Goal: Transaction & Acquisition: Purchase product/service

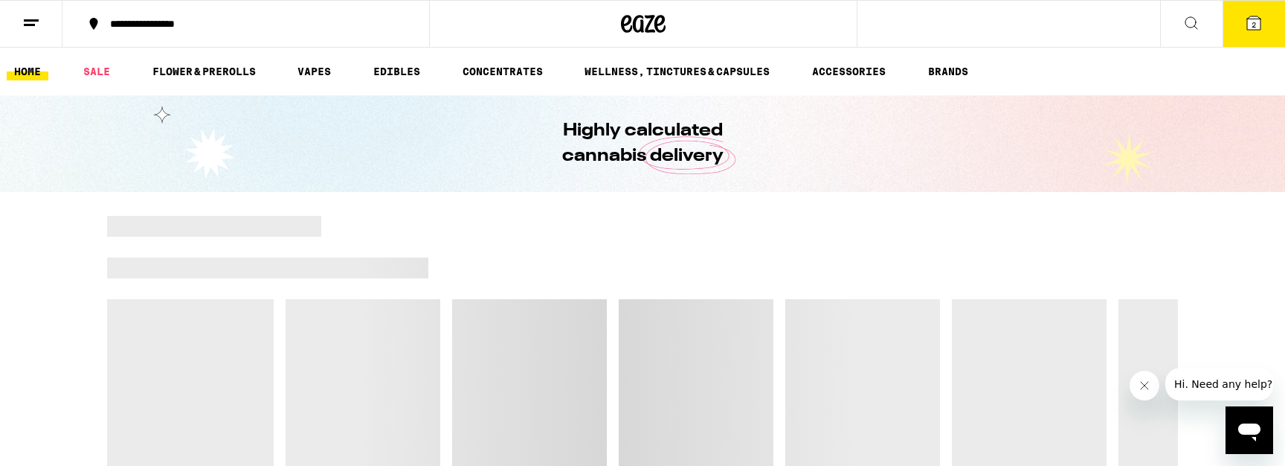
click at [1259, 33] on button "2" at bounding box center [1254, 24] width 62 height 46
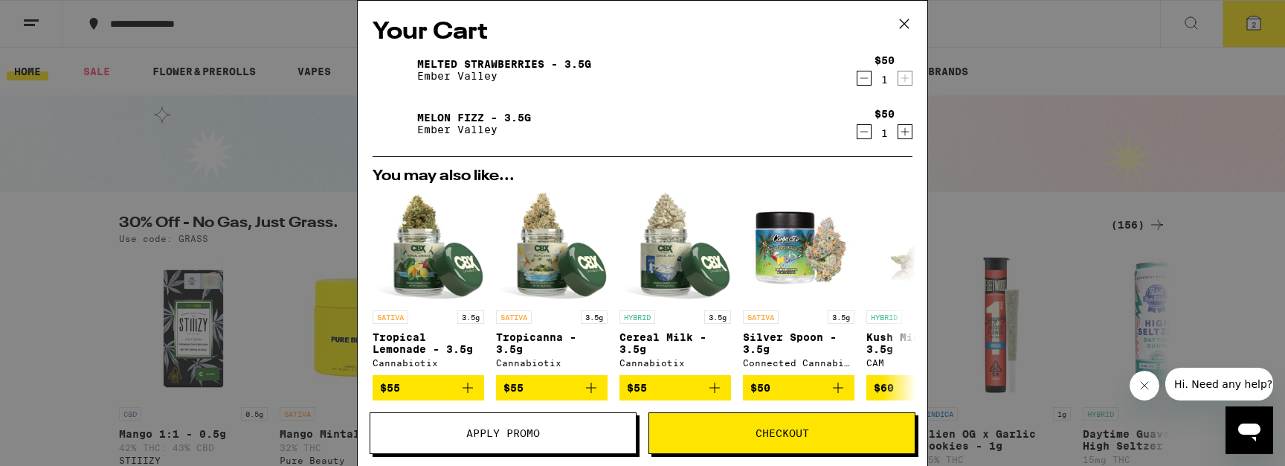
click at [1014, 135] on div "Your Cart Melted Strawberries - 3.5g Ember Valley $50 1 Melon Fizz - 3.5g Ember…" at bounding box center [642, 233] width 1285 height 466
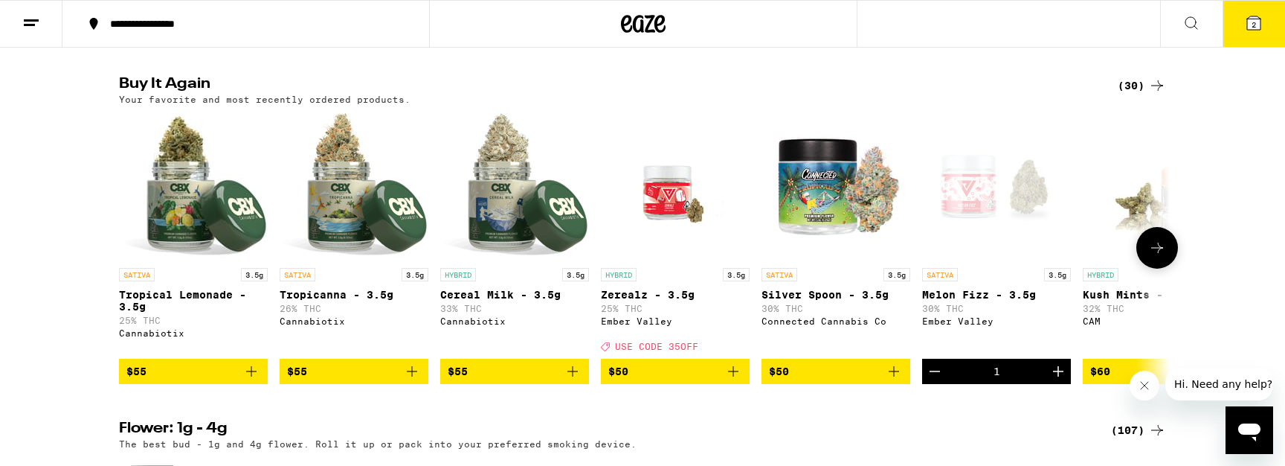
click at [730, 380] on icon "Add to bag" at bounding box center [733, 371] width 18 height 18
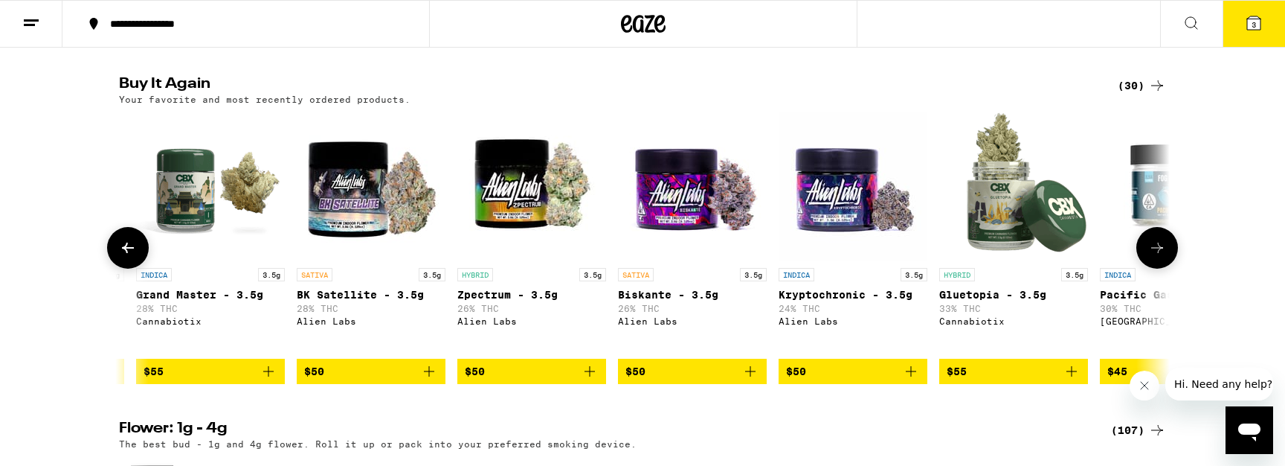
scroll to position [0, 1607]
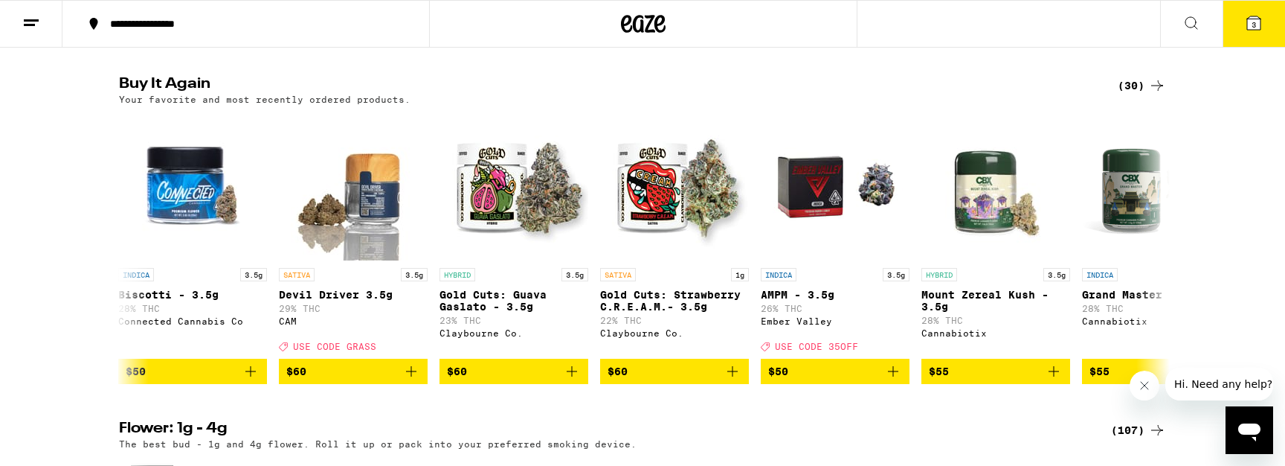
click at [731, 94] on h2 "Buy It Again" at bounding box center [606, 86] width 974 height 18
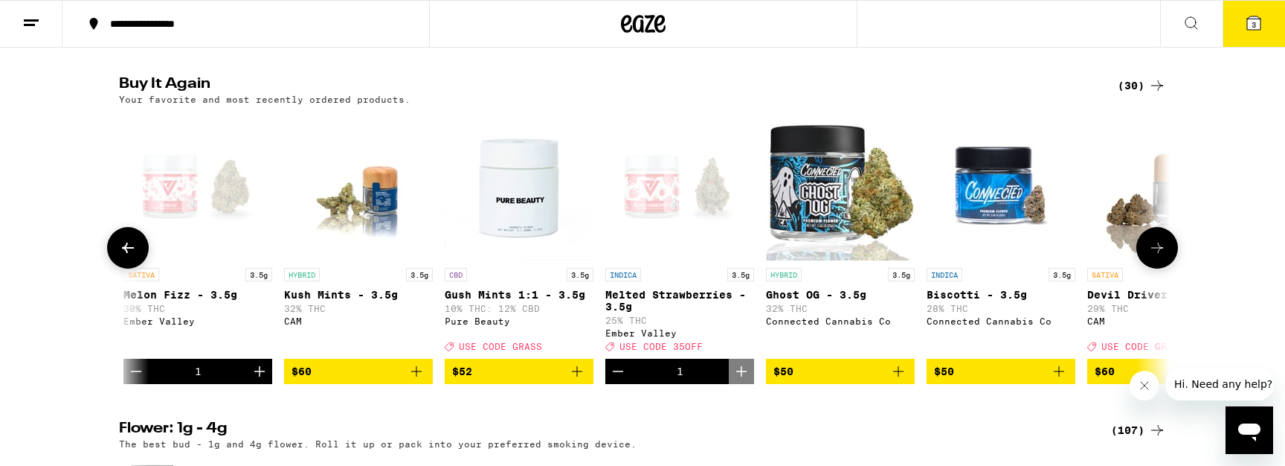
scroll to position [0, 769]
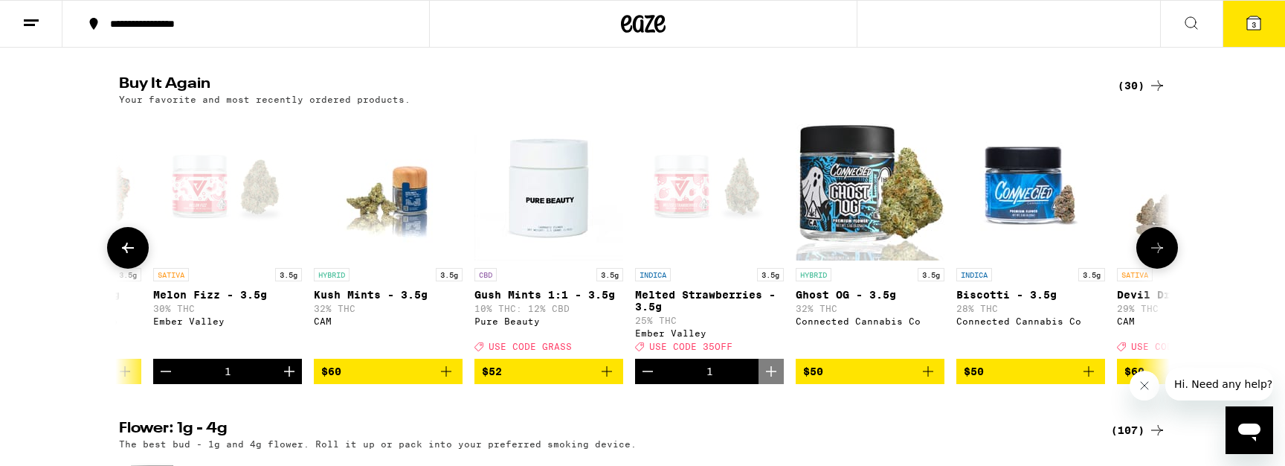
click at [645, 380] on icon "Decrement" at bounding box center [648, 371] width 18 height 18
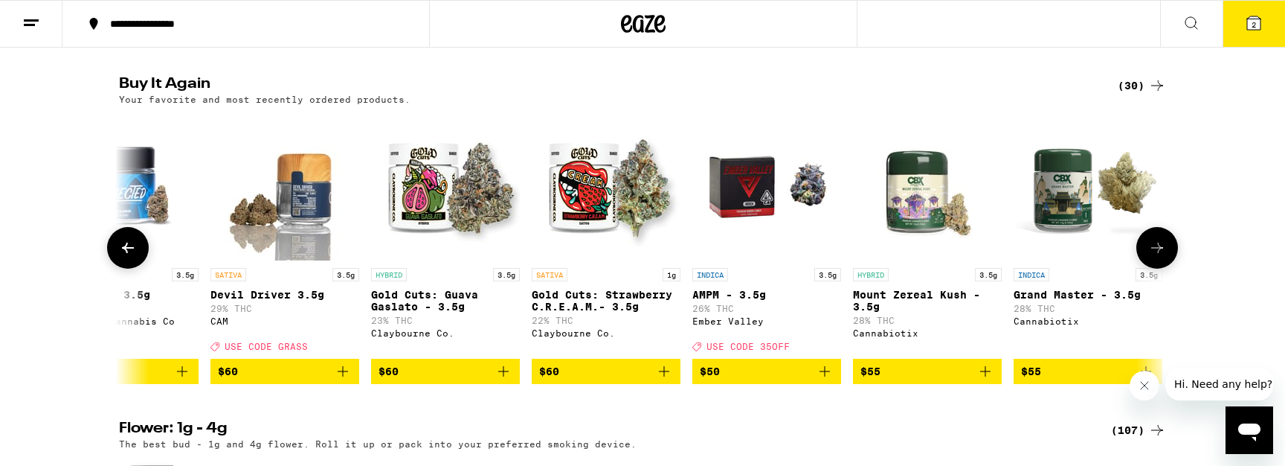
scroll to position [0, 1968]
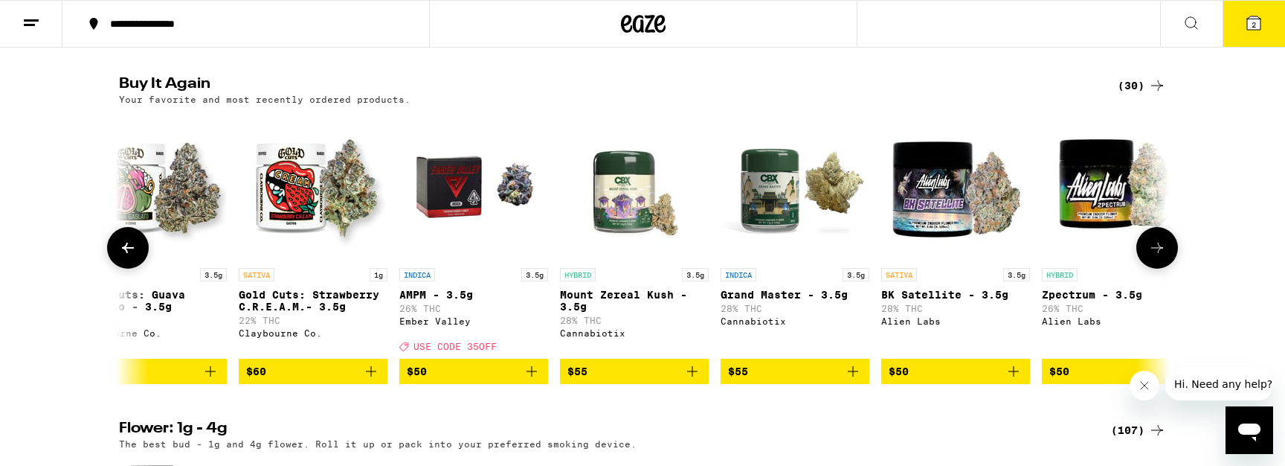
click at [535, 380] on icon "Add to bag" at bounding box center [532, 371] width 18 height 18
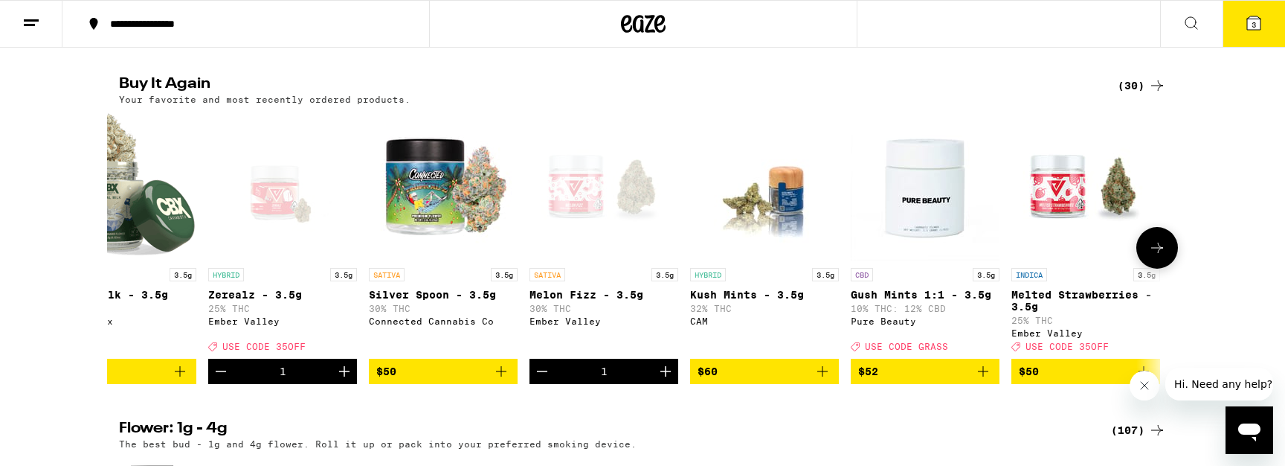
scroll to position [0, 0]
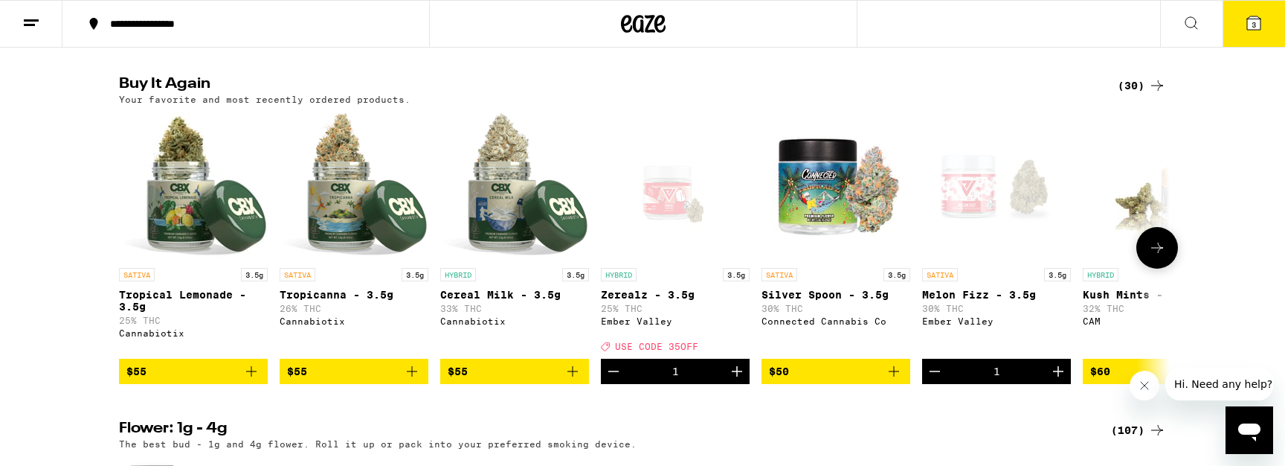
click at [938, 380] on icon "Decrement" at bounding box center [935, 371] width 18 height 18
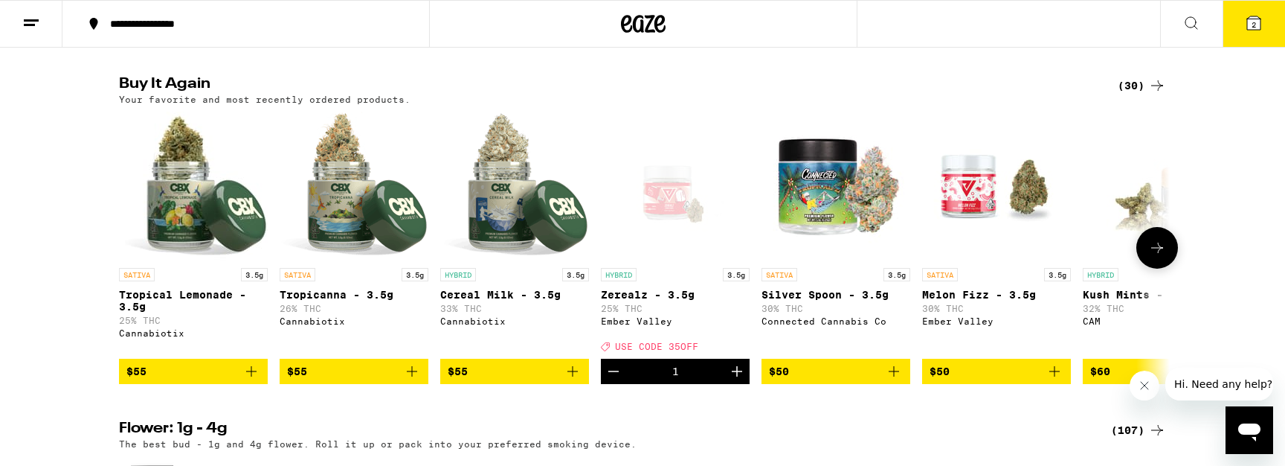
scroll to position [0, 353]
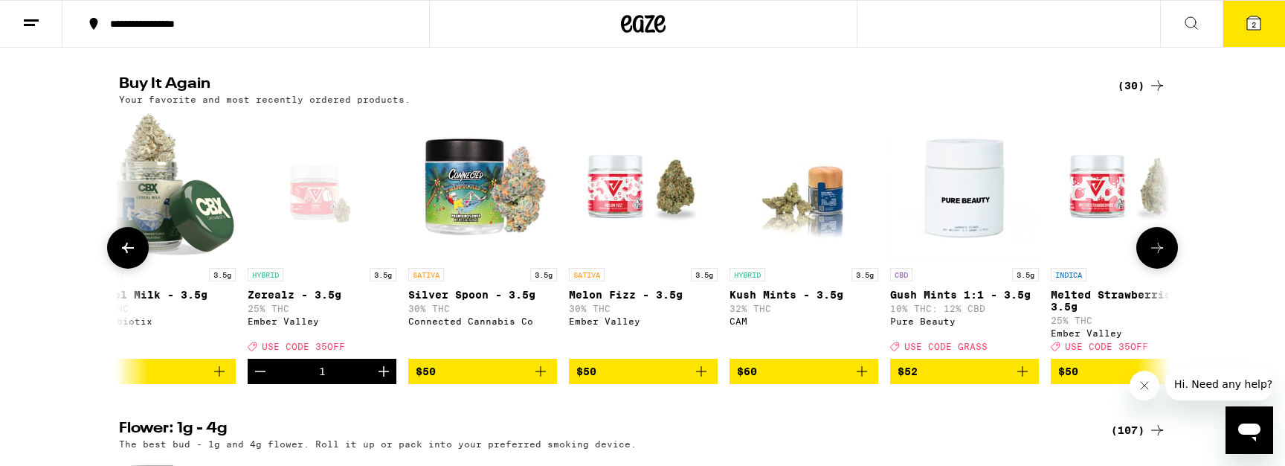
click at [702, 380] on icon "Add to bag" at bounding box center [701, 371] width 18 height 18
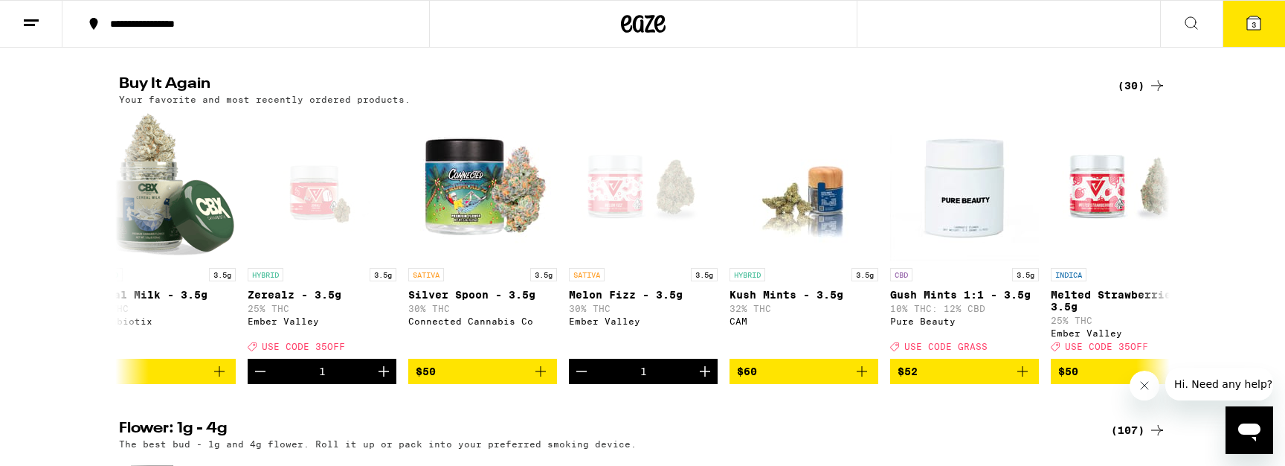
click at [1256, 21] on span "3" at bounding box center [1254, 24] width 4 height 9
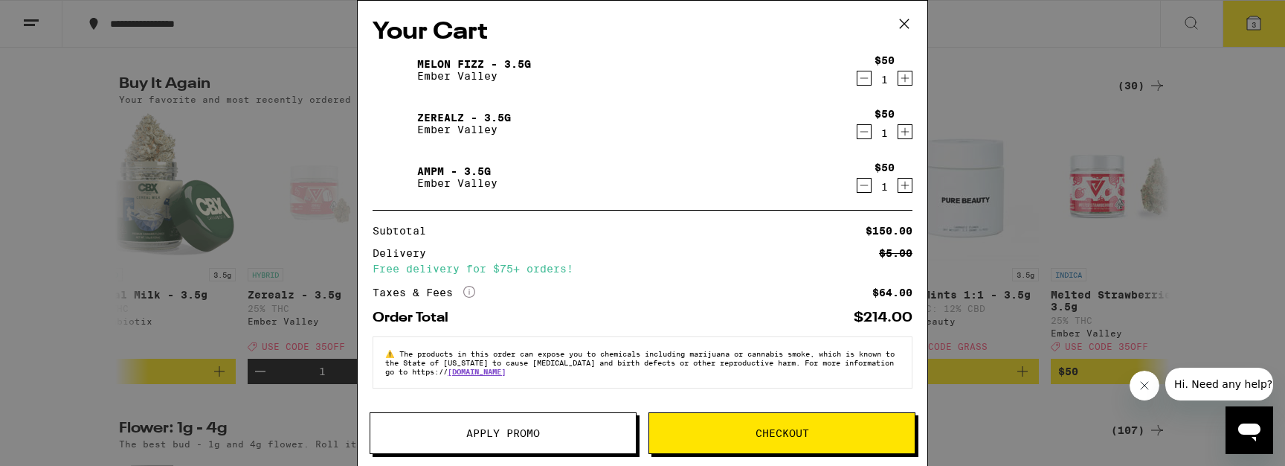
click at [523, 425] on button "Apply Promo" at bounding box center [503, 433] width 267 height 42
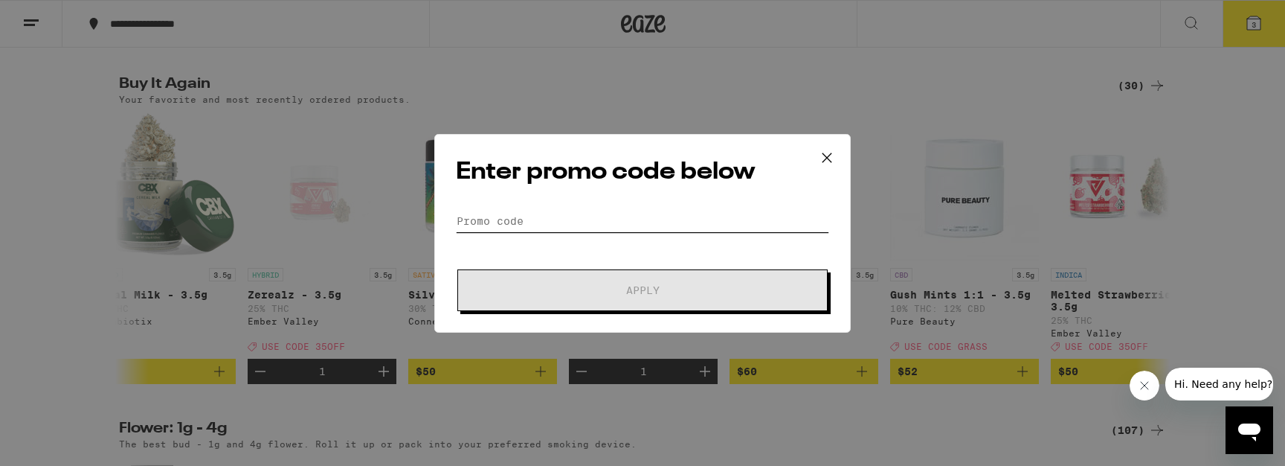
click at [559, 211] on input "Promo Code" at bounding box center [642, 221] width 373 height 22
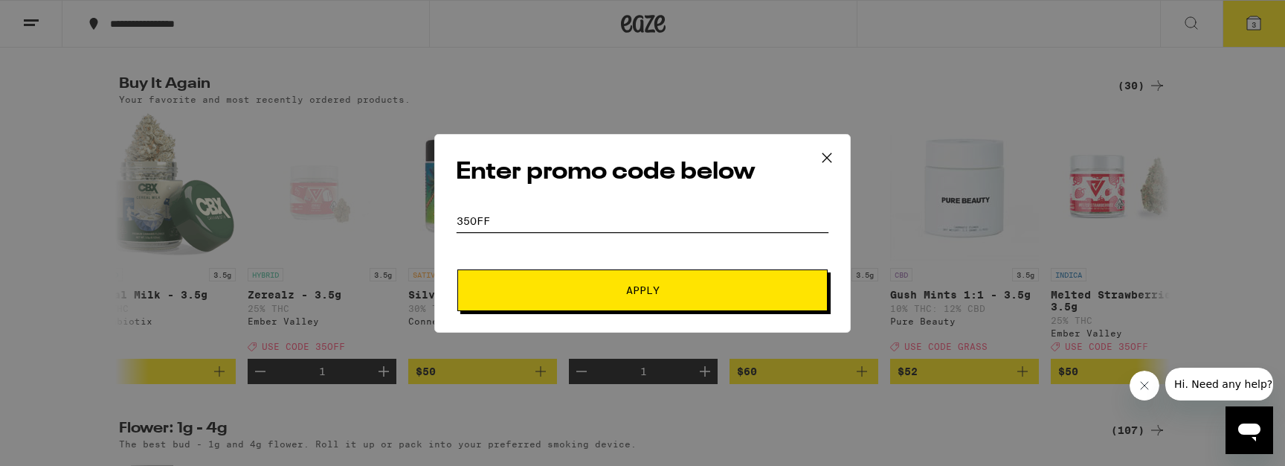
type input "35OFF"
click at [627, 286] on span "Apply" at bounding box center [642, 290] width 33 height 10
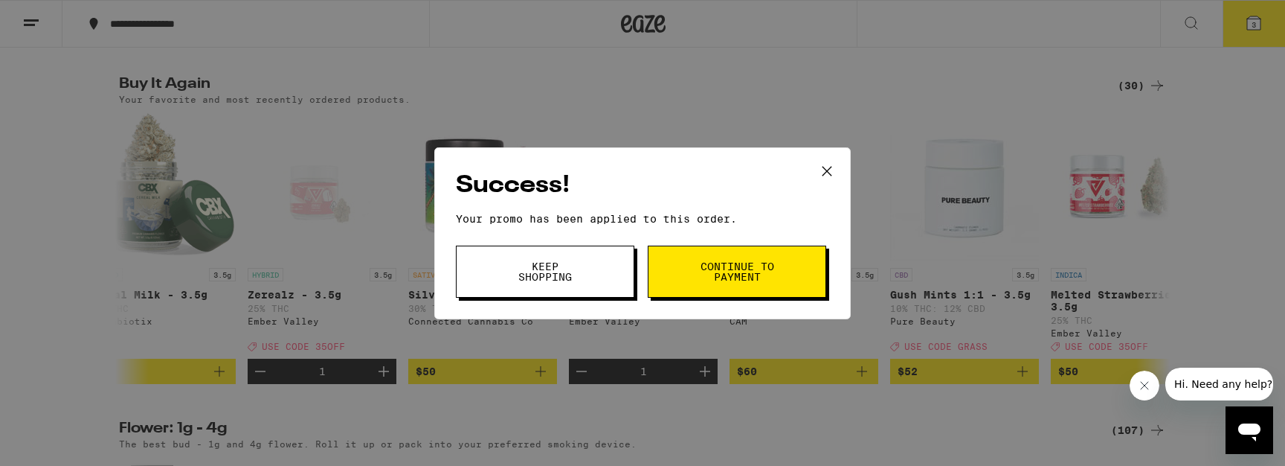
click at [692, 282] on button "Continue to payment" at bounding box center [737, 271] width 178 height 52
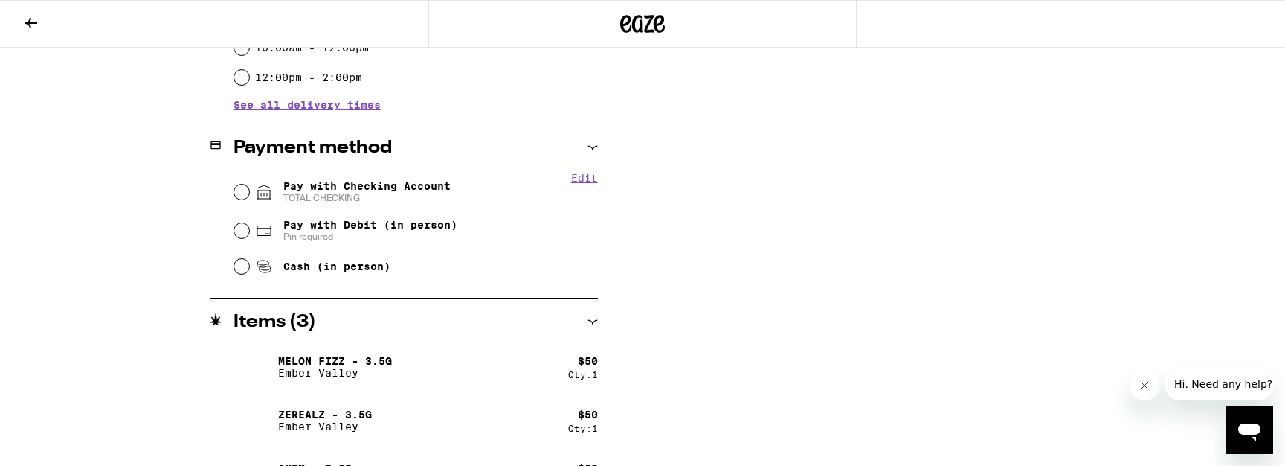
scroll to position [561, 0]
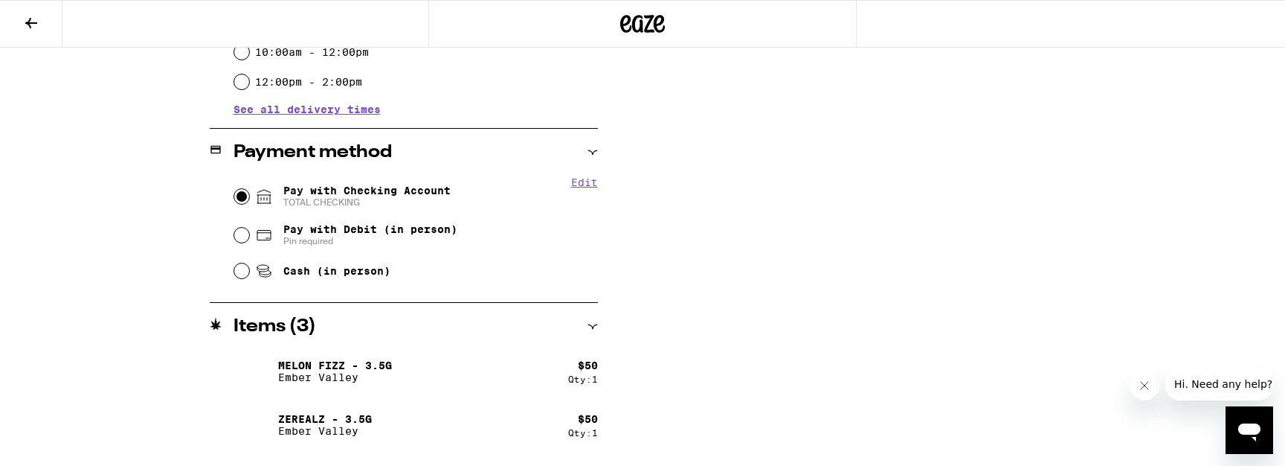
click at [245, 195] on input "Pay with Checking Account TOTAL CHECKING" at bounding box center [241, 196] width 15 height 15
radio input "true"
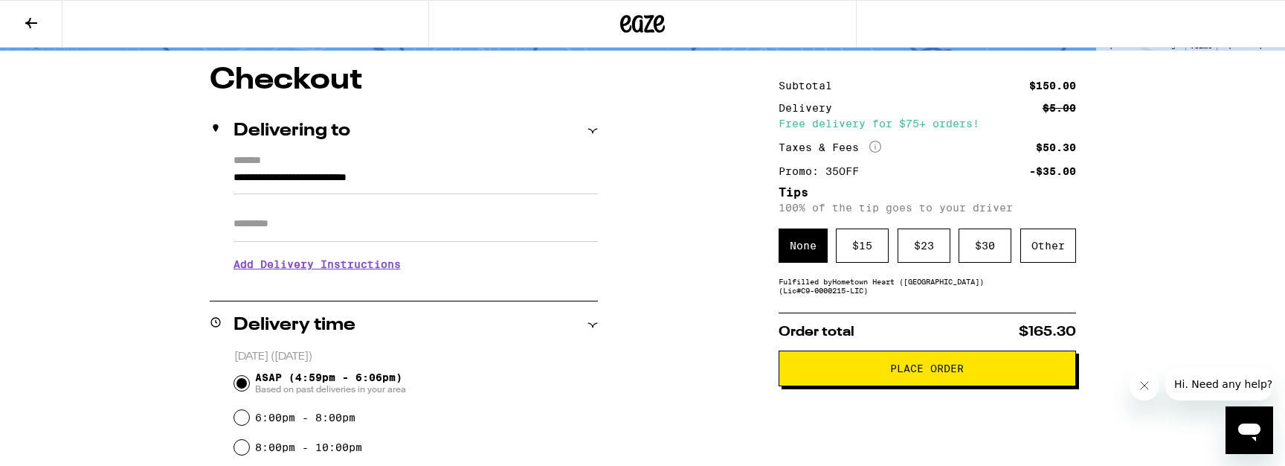
scroll to position [124, 0]
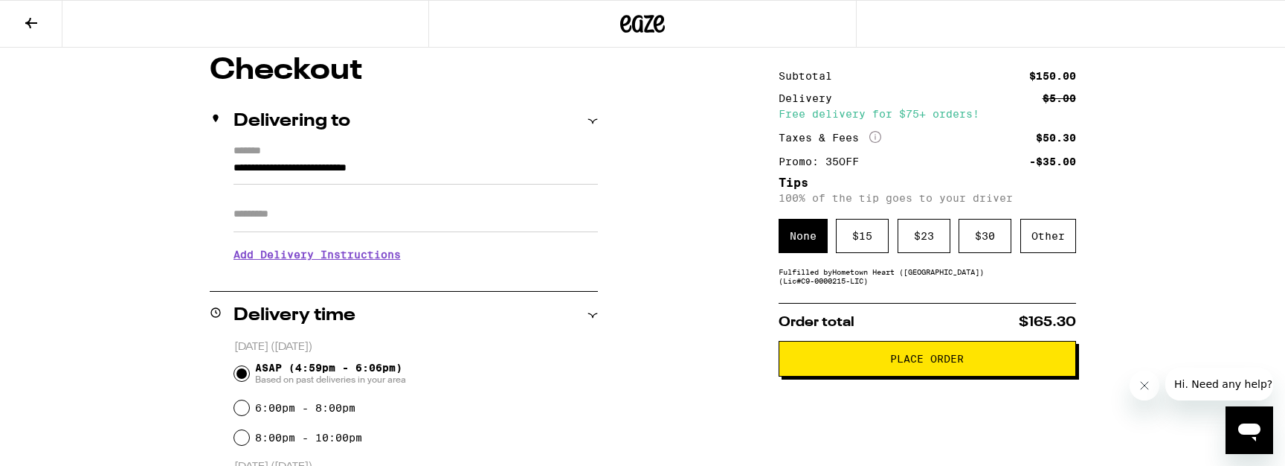
click at [924, 376] on button "Place Order" at bounding box center [927, 359] width 297 height 36
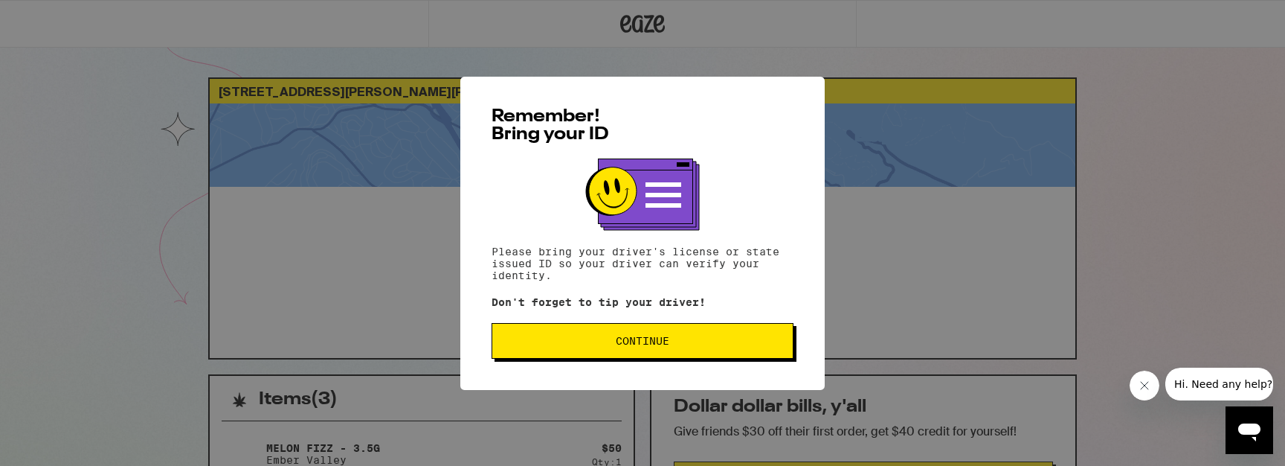
click at [702, 344] on span "Continue" at bounding box center [642, 340] width 277 height 10
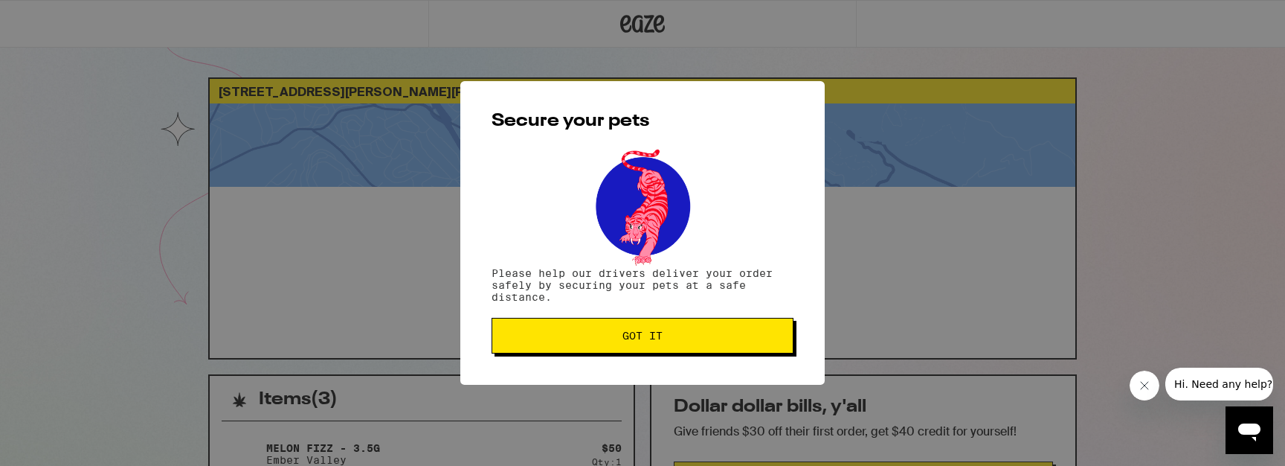
click at [706, 350] on button "Got it" at bounding box center [643, 336] width 302 height 36
